Goal: Transaction & Acquisition: Download file/media

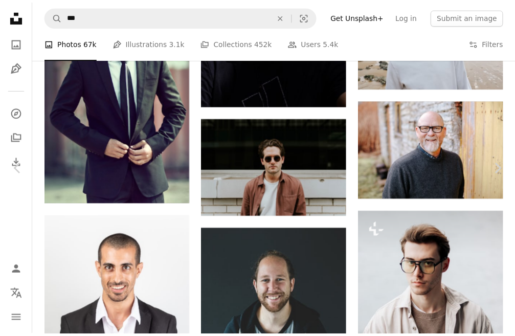
scroll to position [4744, 0]
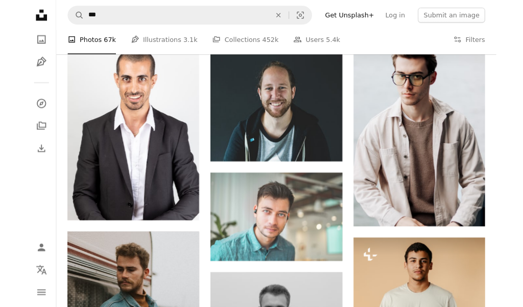
scroll to position [4901, 0]
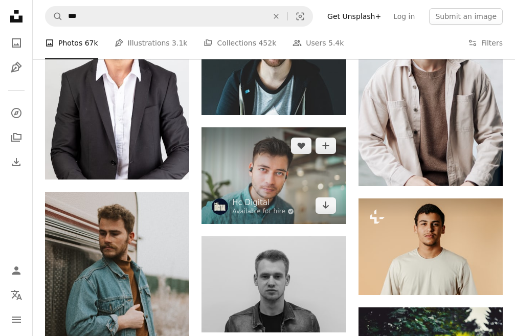
click at [256, 160] on img at bounding box center [273, 175] width 144 height 96
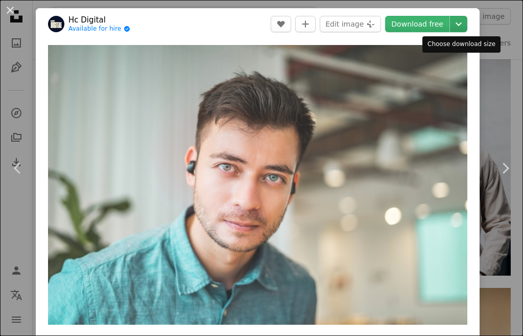
click at [456, 21] on icon "Chevron down" at bounding box center [459, 24] width 16 height 12
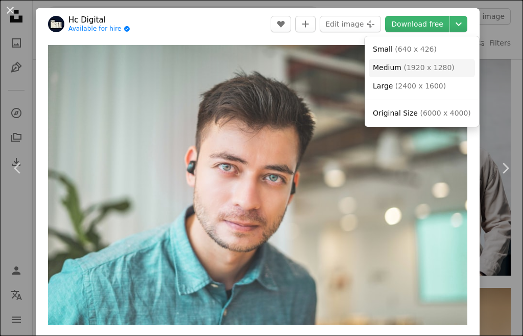
click at [425, 74] on link "Medium ( 1920 x 1280 )" at bounding box center [422, 68] width 106 height 18
